Goal: Check status: Check status

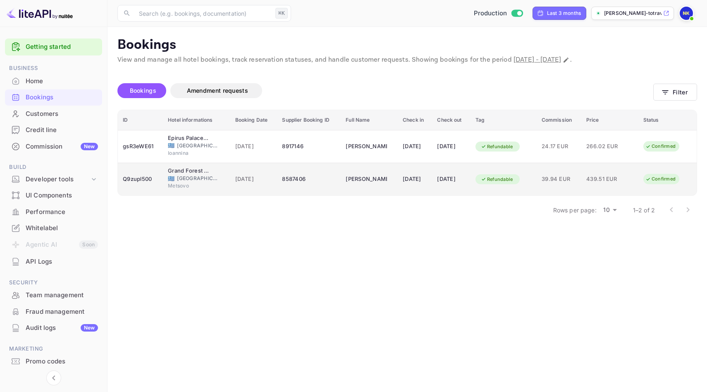
click at [182, 178] on span "[GEOGRAPHIC_DATA]" at bounding box center [197, 177] width 41 height 7
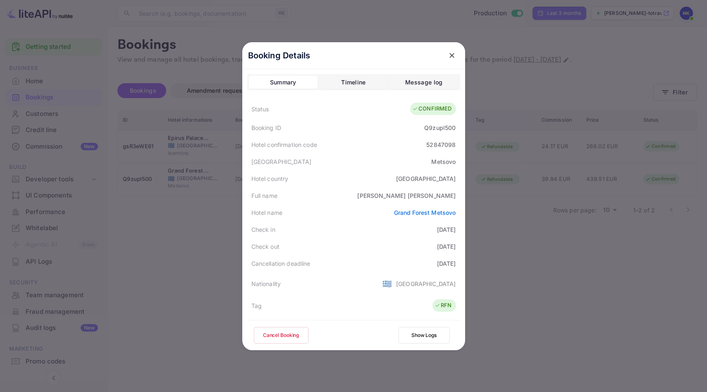
scroll to position [201, 0]
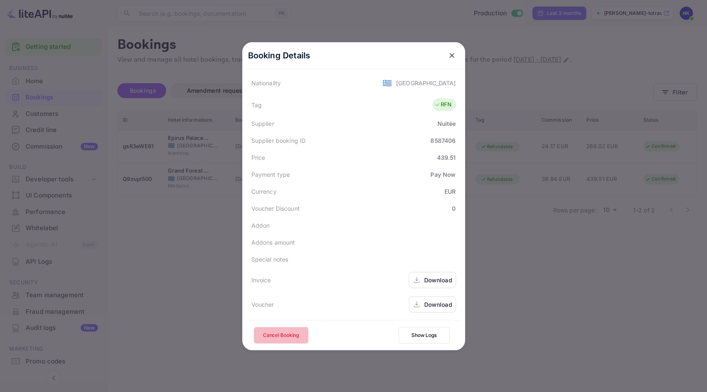
click at [292, 332] on button "Cancel Booking" at bounding box center [281, 335] width 55 height 17
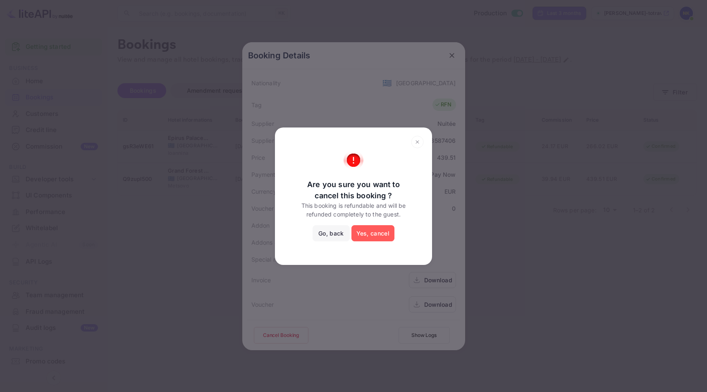
click at [367, 225] on button "Yes, cancel" at bounding box center [372, 233] width 43 height 17
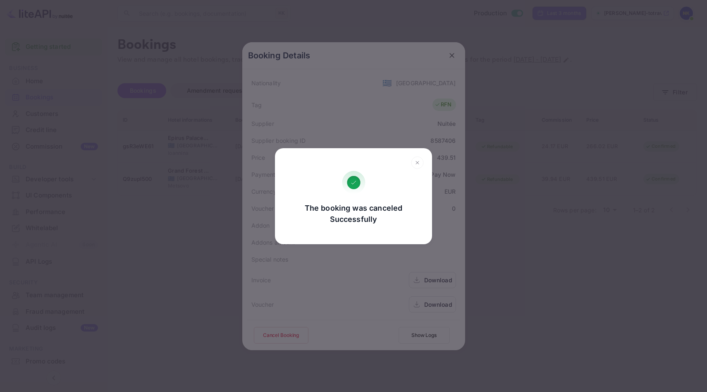
click at [418, 160] on icon at bounding box center [417, 162] width 13 height 12
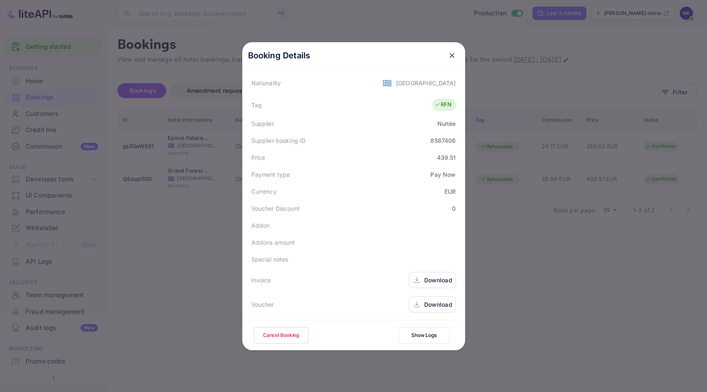
click at [454, 54] on icon "close" at bounding box center [452, 55] width 8 height 8
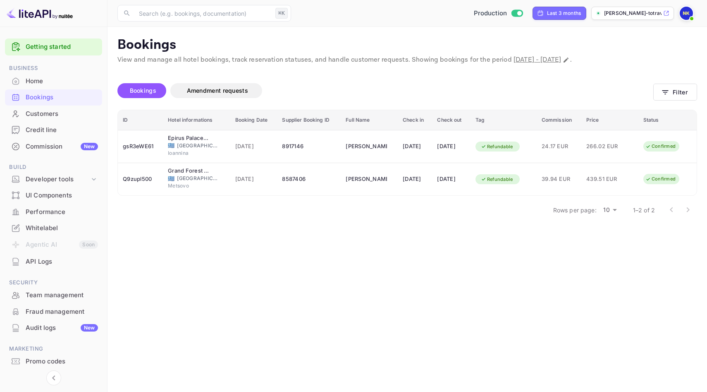
click at [50, 84] on div "Home" at bounding box center [62, 81] width 72 height 10
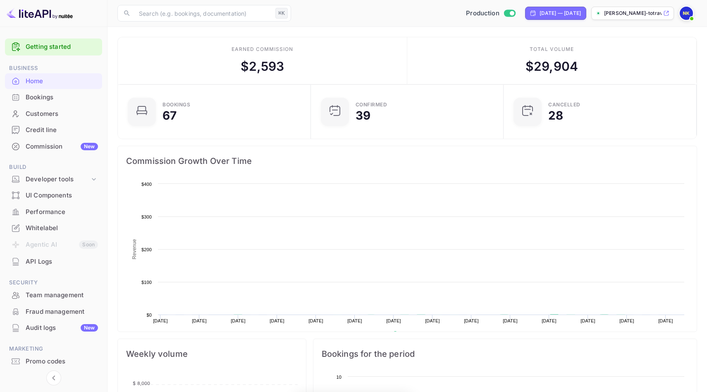
scroll to position [134, 188]
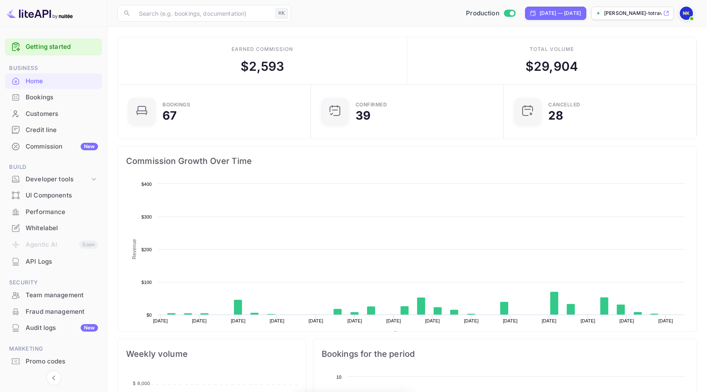
click at [50, 96] on div "Bookings" at bounding box center [62, 98] width 72 height 10
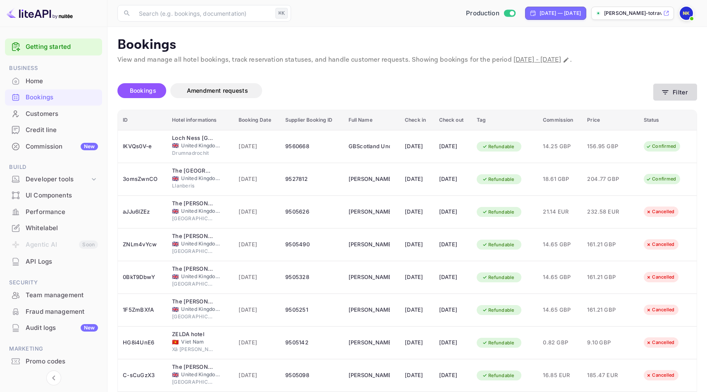
click at [681, 88] on button "Filter" at bounding box center [675, 92] width 44 height 17
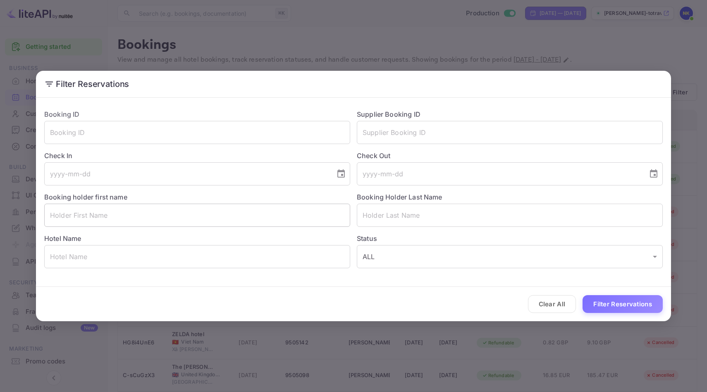
click at [196, 208] on input "text" at bounding box center [197, 214] width 306 height 23
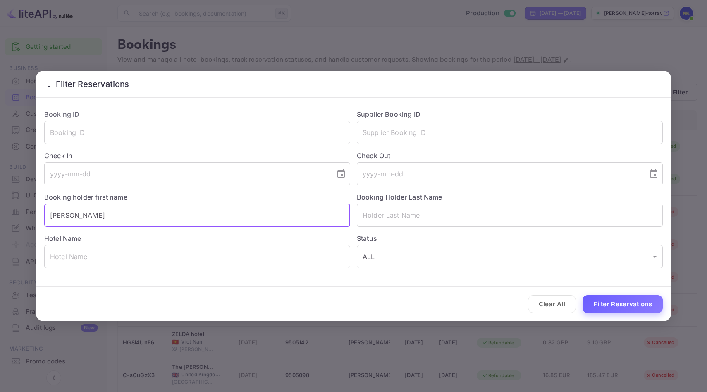
type input "[PERSON_NAME]"
click at [630, 307] on button "Filter Reservations" at bounding box center [623, 304] width 80 height 18
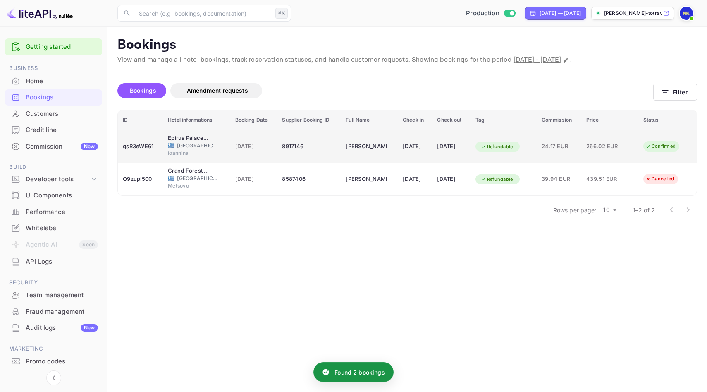
click at [518, 148] on div "Refundable" at bounding box center [496, 146] width 43 height 10
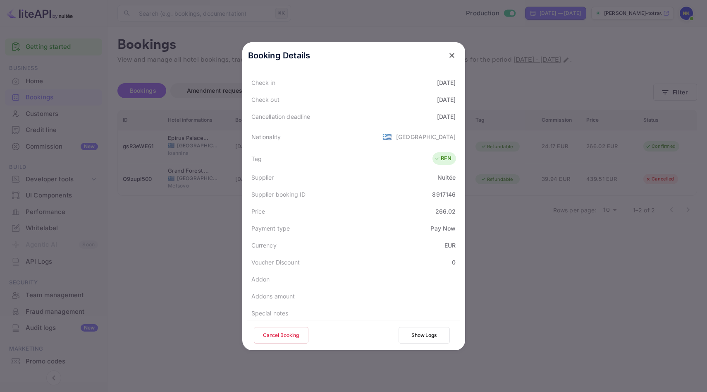
scroll to position [201, 0]
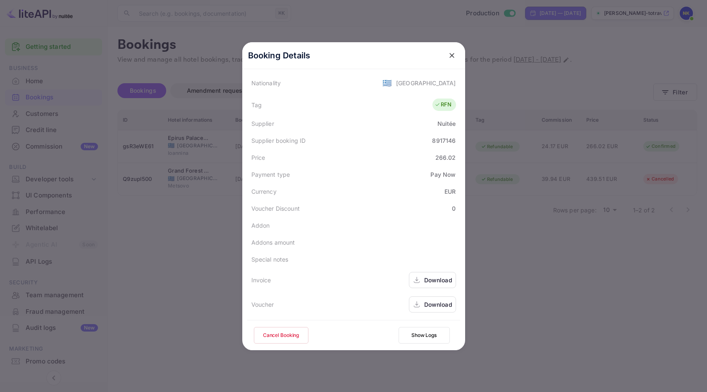
click at [278, 336] on button "Cancel Booking" at bounding box center [281, 335] width 55 height 17
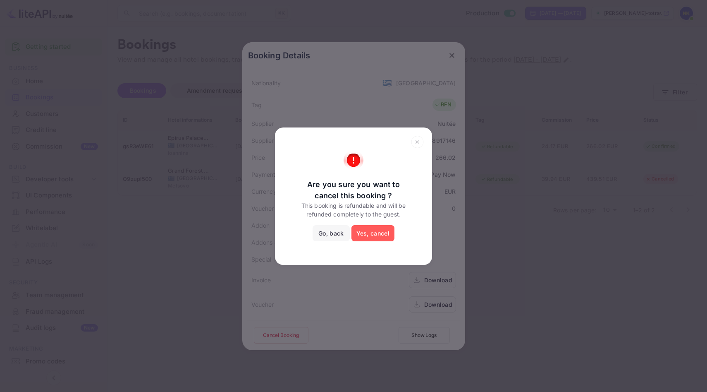
click at [362, 229] on button "Yes, cancel" at bounding box center [372, 233] width 43 height 17
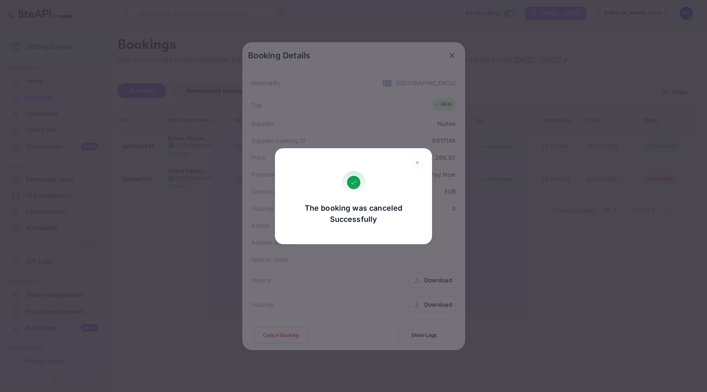
click at [415, 161] on icon at bounding box center [417, 162] width 13 height 12
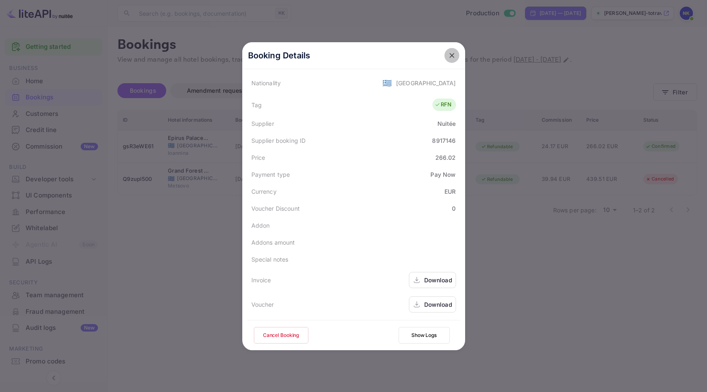
click at [449, 59] on icon "close" at bounding box center [452, 55] width 8 height 8
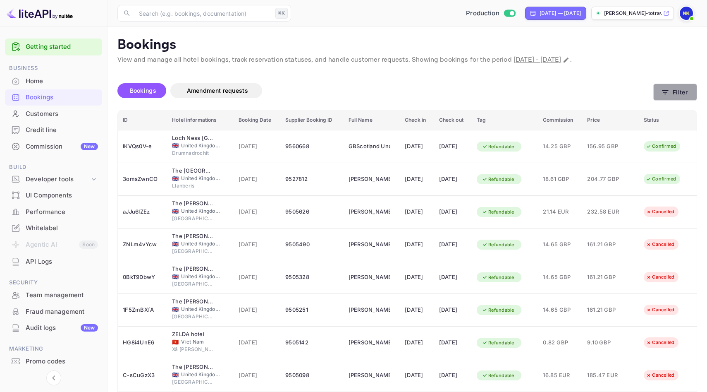
click at [669, 88] on icon "button" at bounding box center [665, 92] width 8 height 8
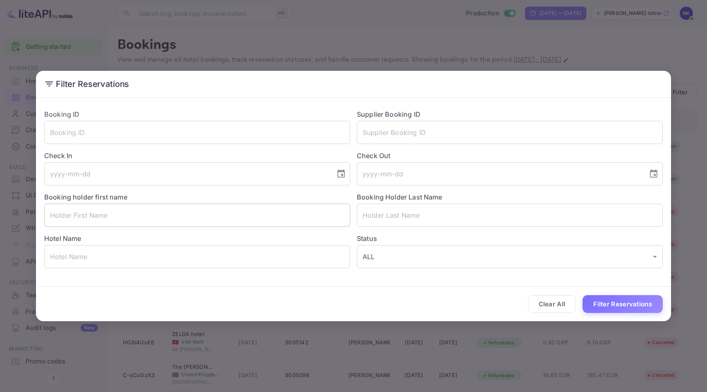
click at [189, 211] on input "text" at bounding box center [197, 214] width 306 height 23
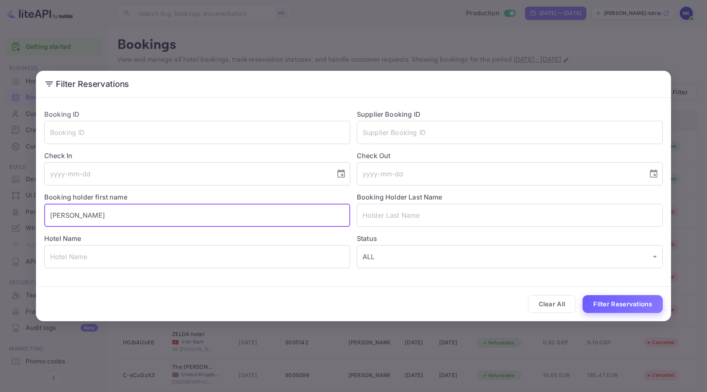
type input "[PERSON_NAME]"
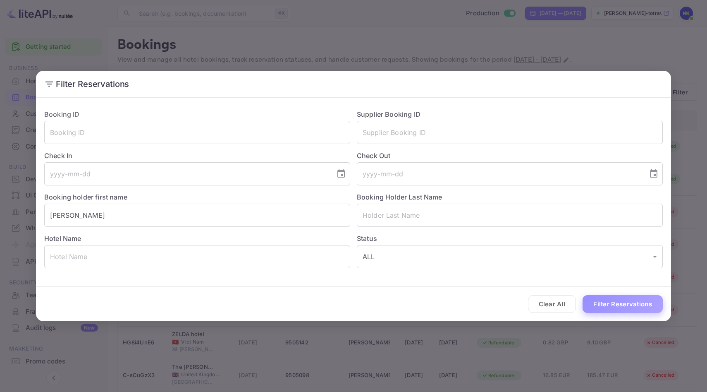
click at [653, 301] on button "Filter Reservations" at bounding box center [623, 304] width 80 height 18
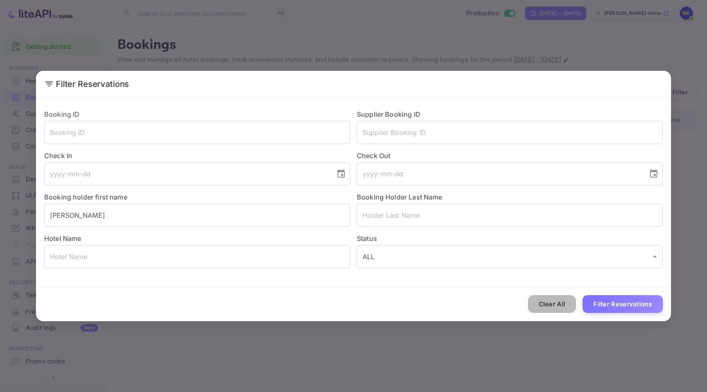
click at [556, 308] on button "Clear All" at bounding box center [552, 304] width 48 height 18
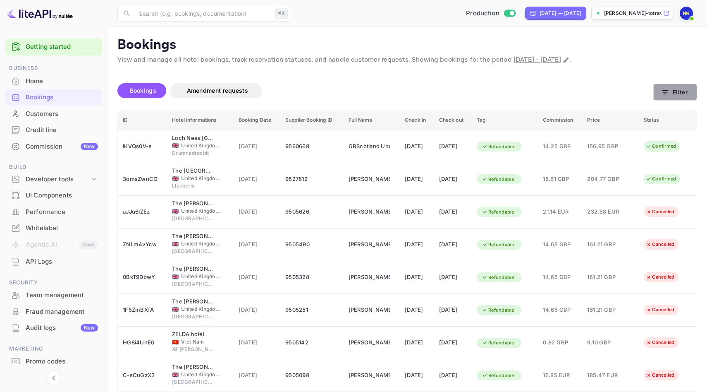
click at [669, 96] on button "Filter" at bounding box center [675, 92] width 44 height 17
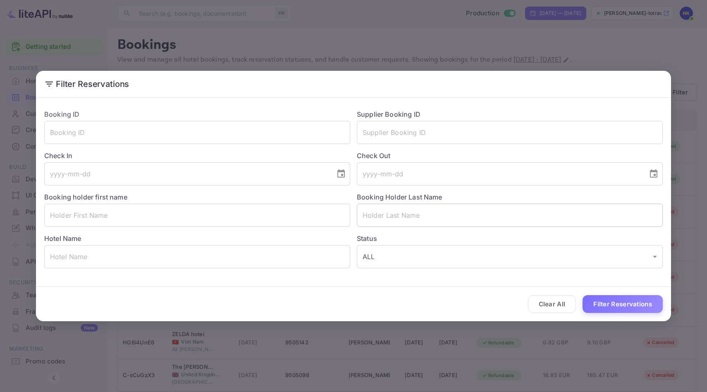
click at [388, 219] on input "text" at bounding box center [510, 214] width 306 height 23
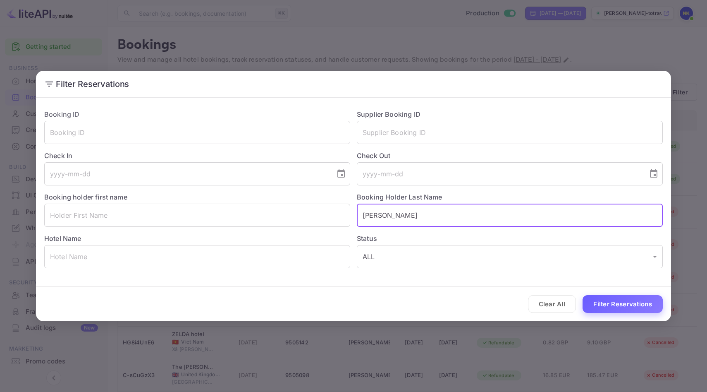
type input "[PERSON_NAME]"
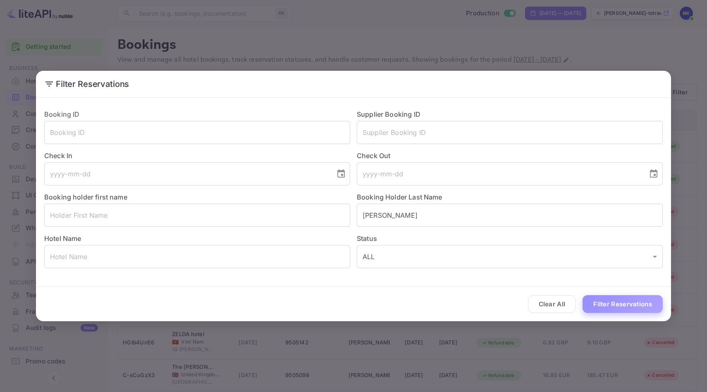
click at [618, 306] on button "Filter Reservations" at bounding box center [623, 304] width 80 height 18
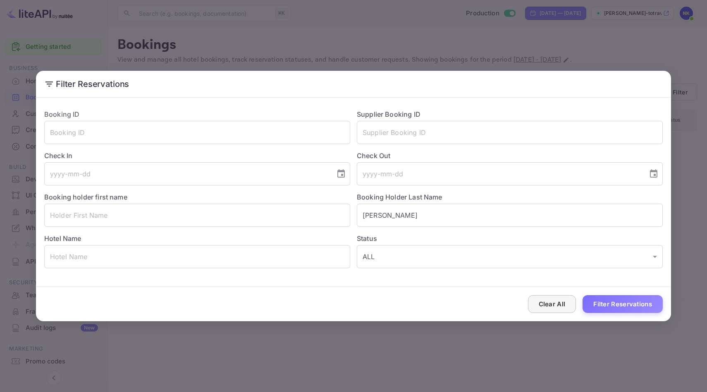
click at [554, 305] on button "Clear All" at bounding box center [552, 304] width 48 height 18
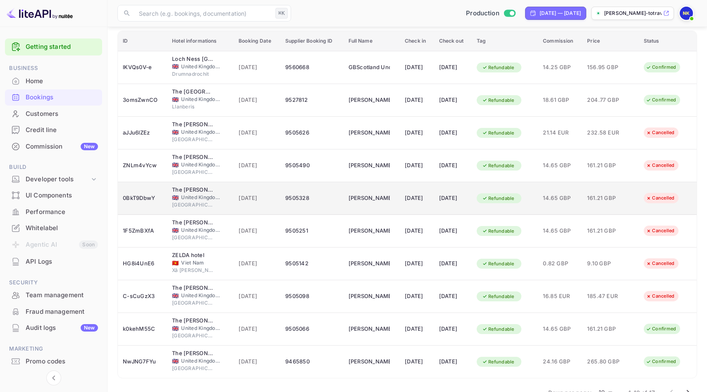
scroll to position [100, 0]
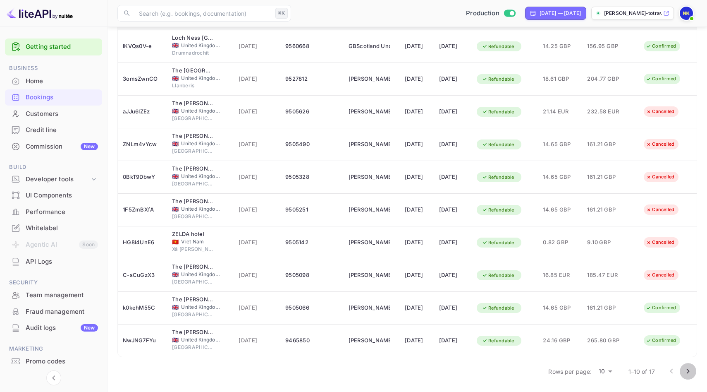
click at [690, 370] on icon "Go to next page" at bounding box center [688, 371] width 10 height 10
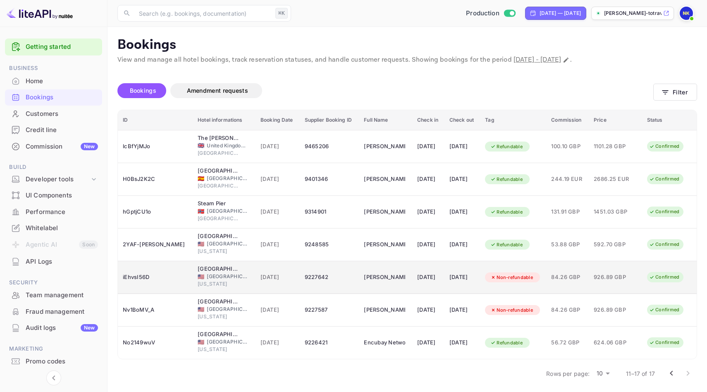
scroll to position [2, 0]
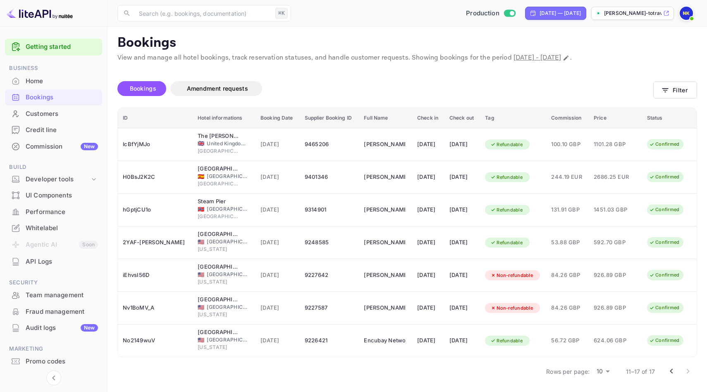
click at [561, 56] on span "August 27th, 2025 - September 26th, 2025" at bounding box center [537, 57] width 48 height 9
click at [543, 59] on span "August 27th, 2025 - September 26th, 2025" at bounding box center [537, 57] width 48 height 9
click at [641, 56] on p "View and manage all hotel bookings, track reservation statuses, and handle cust…" at bounding box center [407, 58] width 580 height 10
click at [569, 56] on icon "Change date range" at bounding box center [566, 58] width 7 height 7
select select "7"
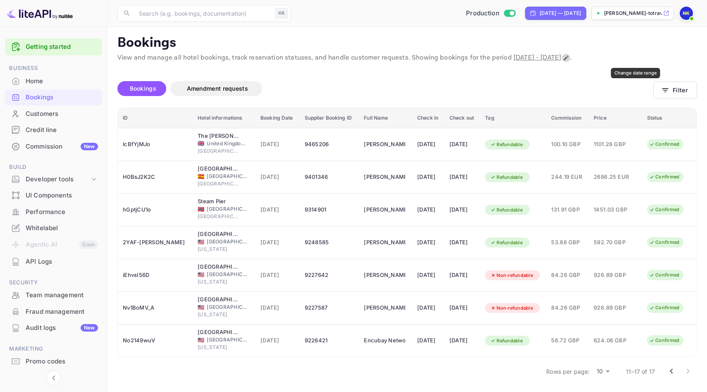
select select "2025"
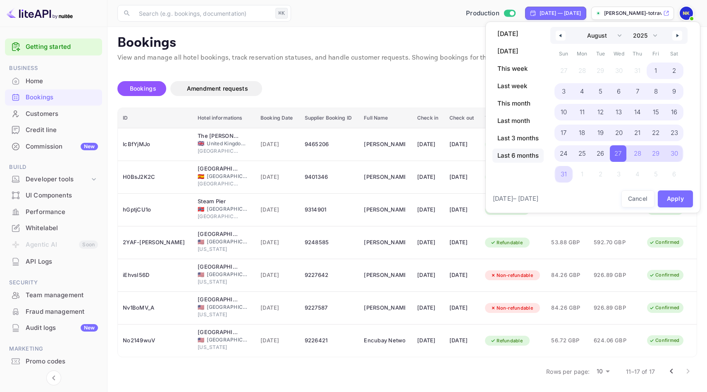
click at [518, 155] on span "Last 6 months" at bounding box center [517, 155] width 51 height 14
select select "2"
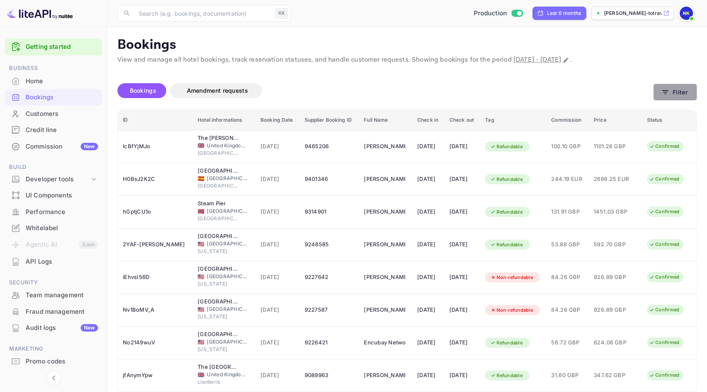
click at [666, 94] on icon "button" at bounding box center [665, 92] width 8 height 8
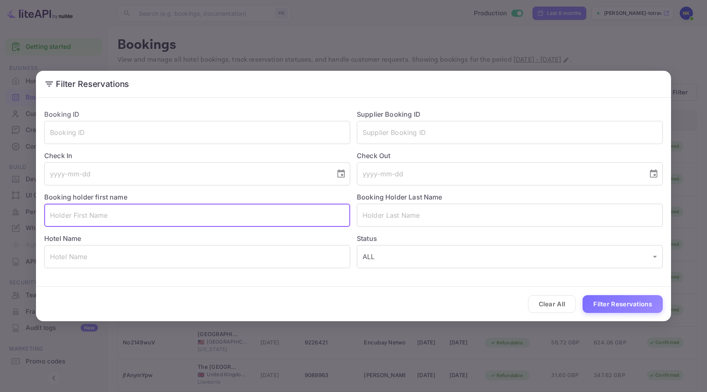
click at [182, 209] on input "text" at bounding box center [197, 214] width 306 height 23
type input "[PERSON_NAME]"
click at [605, 304] on button "Filter Reservations" at bounding box center [623, 304] width 80 height 18
